Goal: Find specific page/section: Find specific page/section

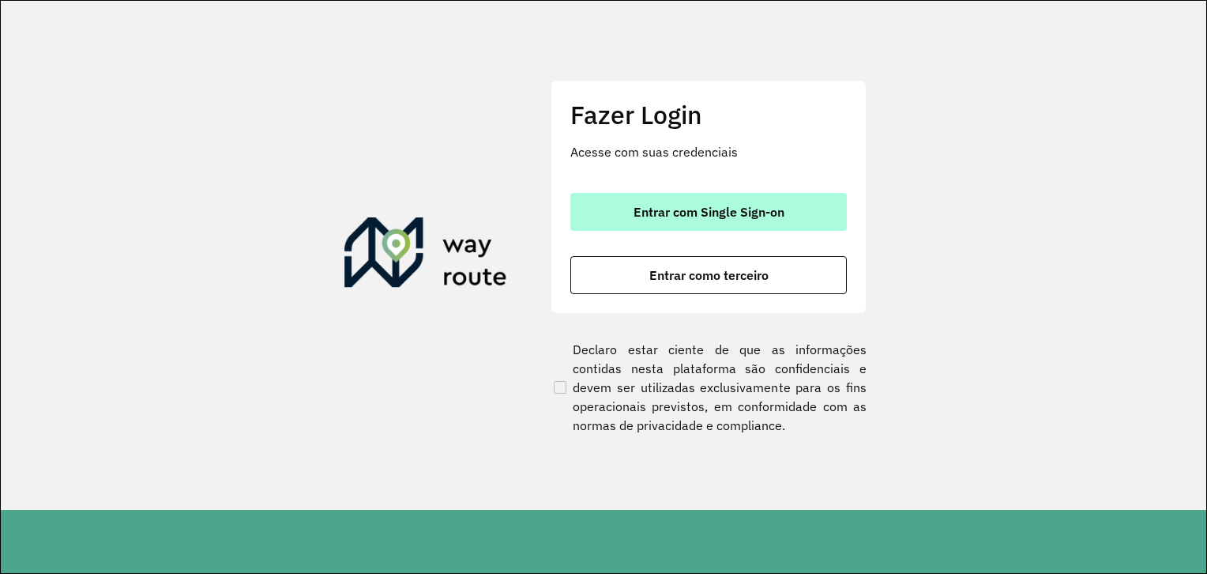
click at [762, 220] on button "Entrar com Single Sign-on" at bounding box center [708, 212] width 277 height 38
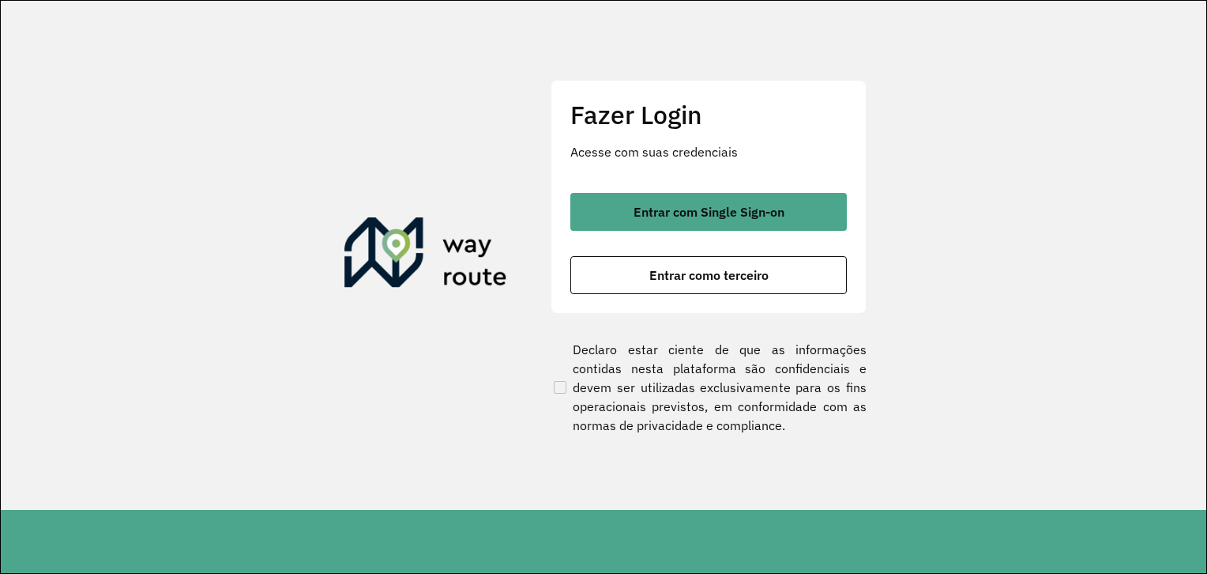
click at [477, 224] on img at bounding box center [426, 255] width 163 height 76
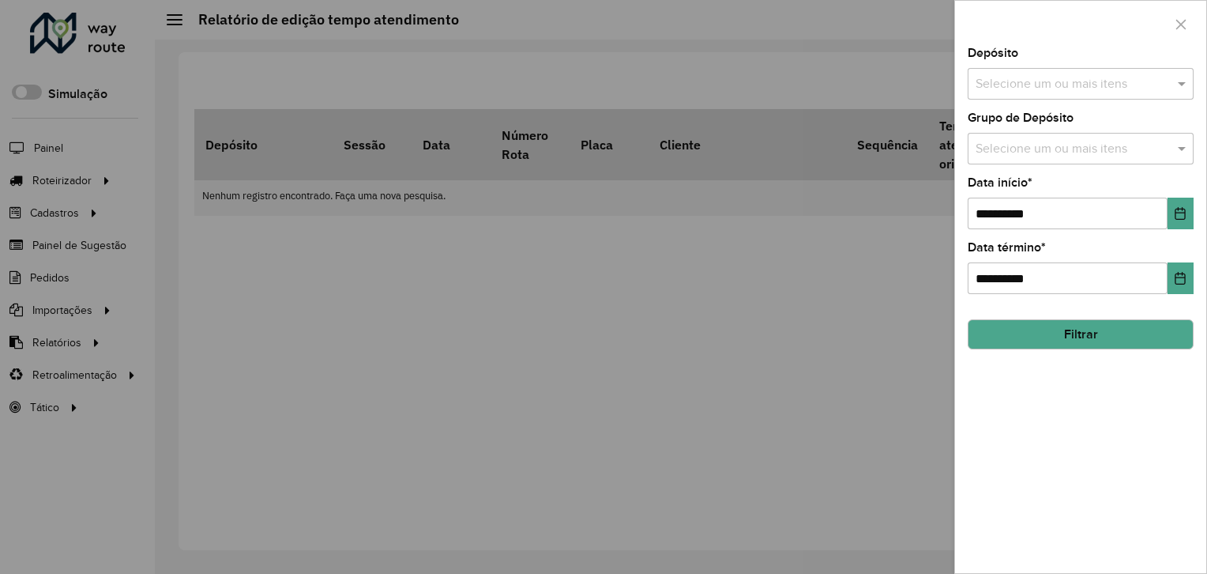
click at [465, 183] on div at bounding box center [603, 287] width 1207 height 574
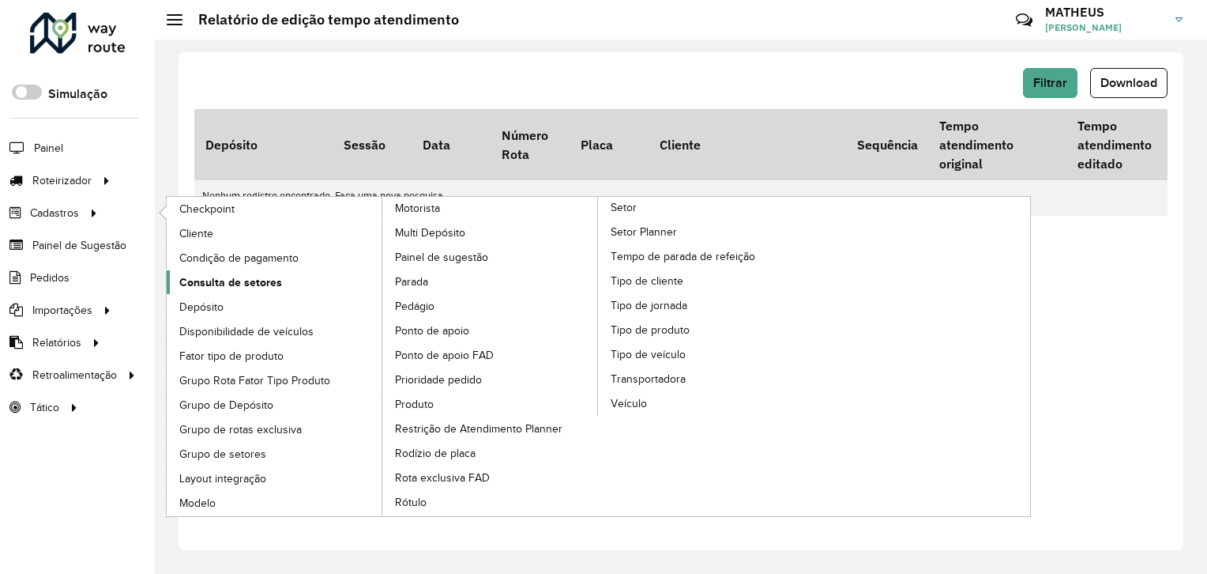
click at [232, 278] on span "Consulta de setores" at bounding box center [230, 282] width 103 height 17
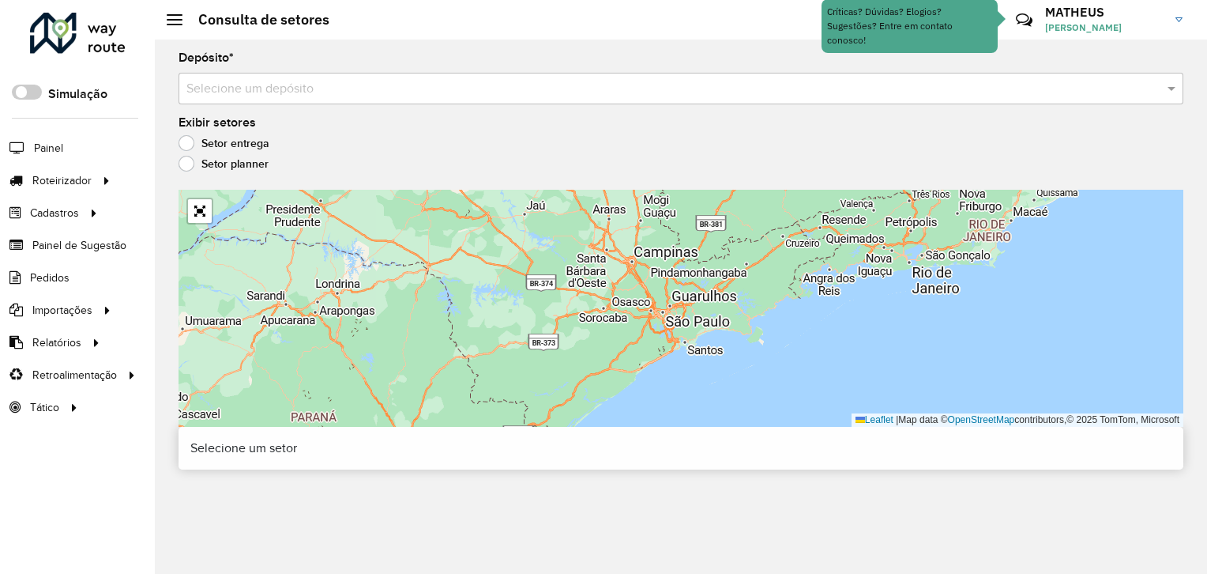
click at [618, 60] on div "Depósito * Selecione um depósito" at bounding box center [681, 78] width 1005 height 52
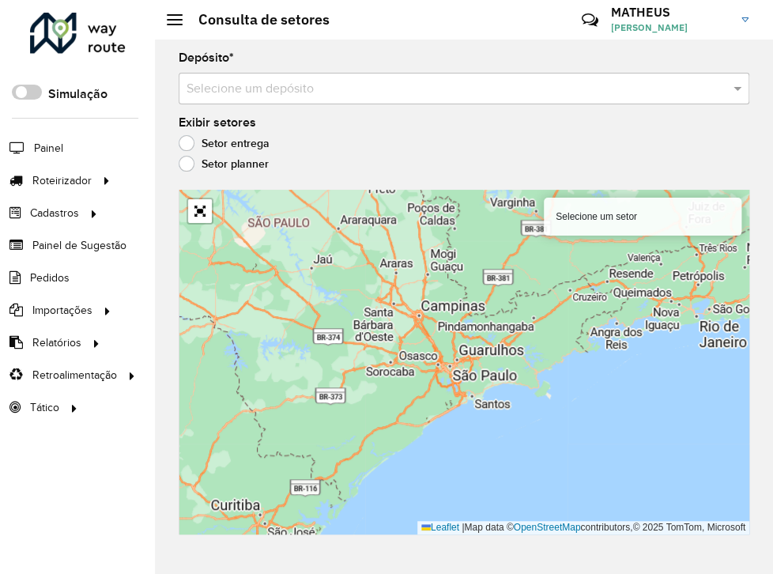
click at [511, 81] on input "text" at bounding box center [447, 89] width 523 height 19
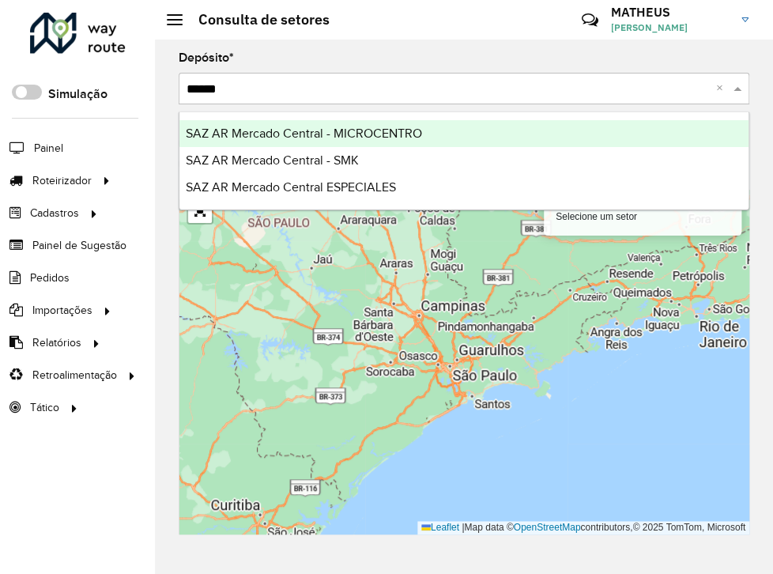
type input "*******"
click at [460, 117] on ng-dropdown-panel "SAZ AR Mercado Central - MICROCENTRO SAZ AR Mercado Central - SMK SAZ AR Mercad…" at bounding box center [464, 160] width 570 height 99
click at [468, 126] on div "SAZ AR Mercado Central - MICROCENTRO" at bounding box center [463, 133] width 569 height 27
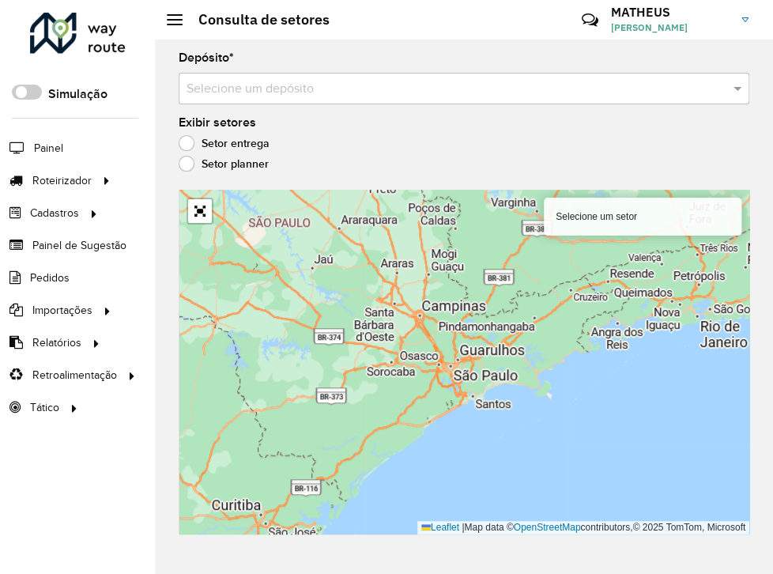
click at [409, 86] on input "text" at bounding box center [447, 89] width 523 height 19
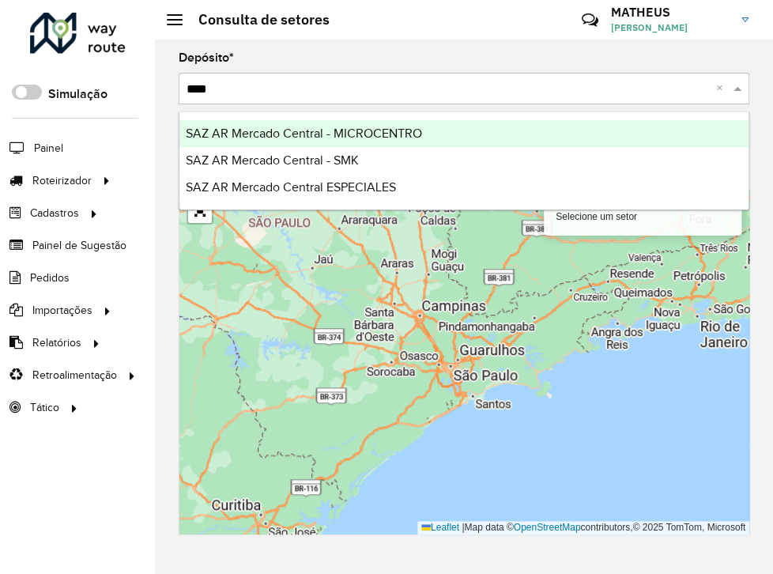
type input "*****"
